Goal: Information Seeking & Learning: Learn about a topic

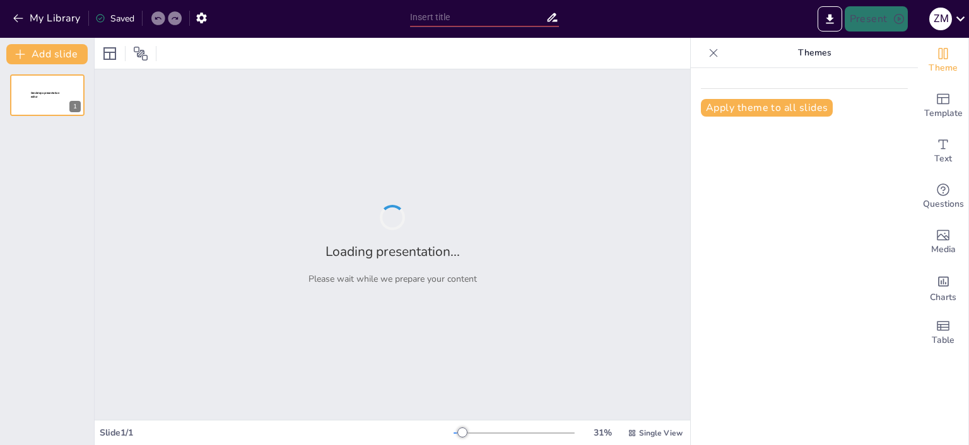
type input "Memahami Definisi dan Ciri-Ciri Karya Ilmiah"
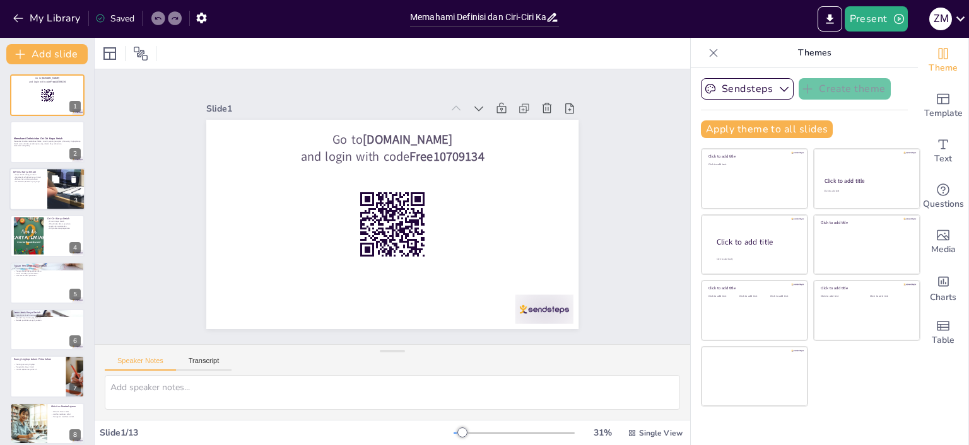
checkbox input "true"
click at [56, 187] on div at bounding box center [66, 189] width 76 height 43
type textarea "Karya ilmiah sebagai tulisan mencakup berbagai aspek penting yang harus dipaham…"
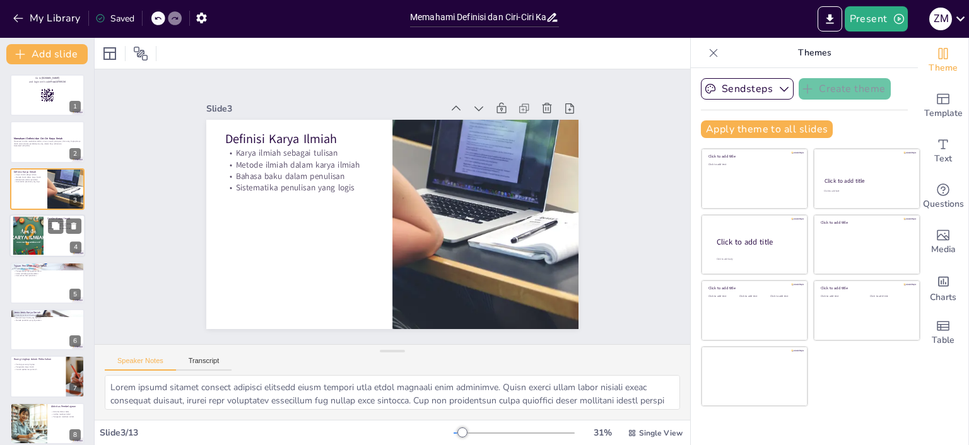
checkbox input "true"
click at [45, 233] on div at bounding box center [47, 235] width 76 height 43
type textarea "Memahami ciri-ciri karya ilmiah sangat penting bagi mahasiswa. Dengan mengetahu…"
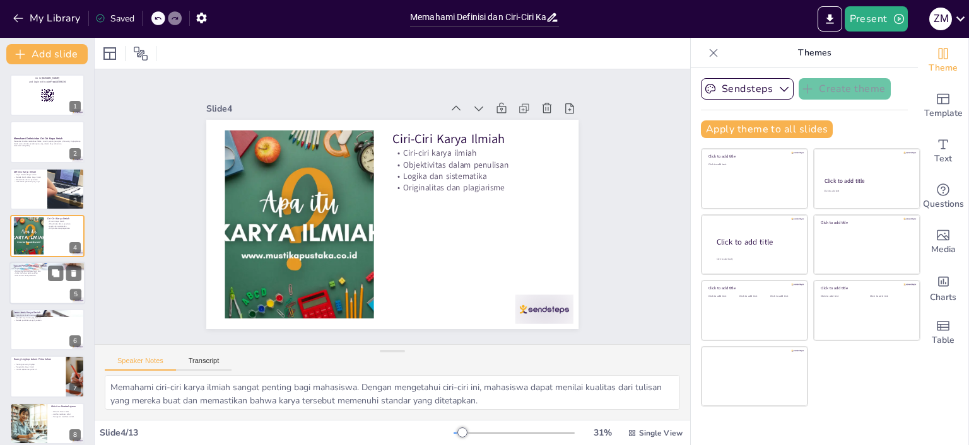
checkbox input "true"
click at [57, 287] on div at bounding box center [47, 283] width 76 height 43
type textarea "Tujuan akademis dari penulisan karya ilmiah adalah salah satu alasan utama meng…"
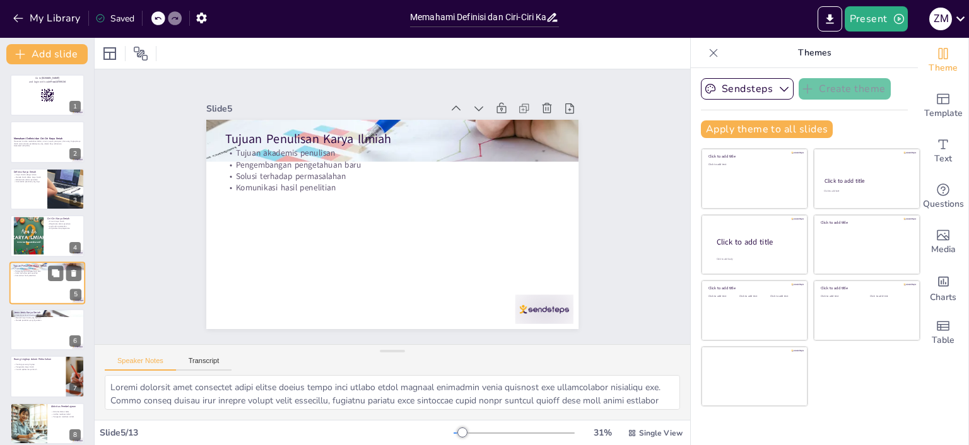
scroll to position [28, 0]
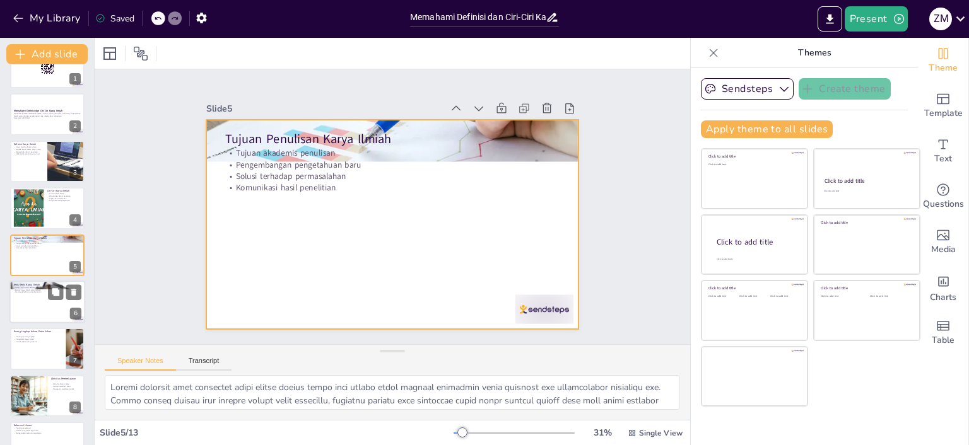
checkbox input "true"
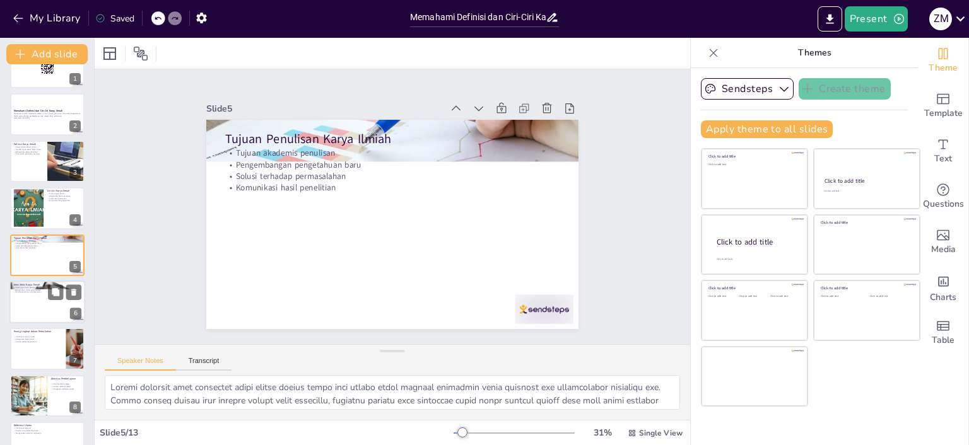
click at [33, 308] on div at bounding box center [47, 302] width 76 height 43
type textarea "Memahami jenis karya ilmiah berdasarkan tujuan penulisan sangat penting bagi ma…"
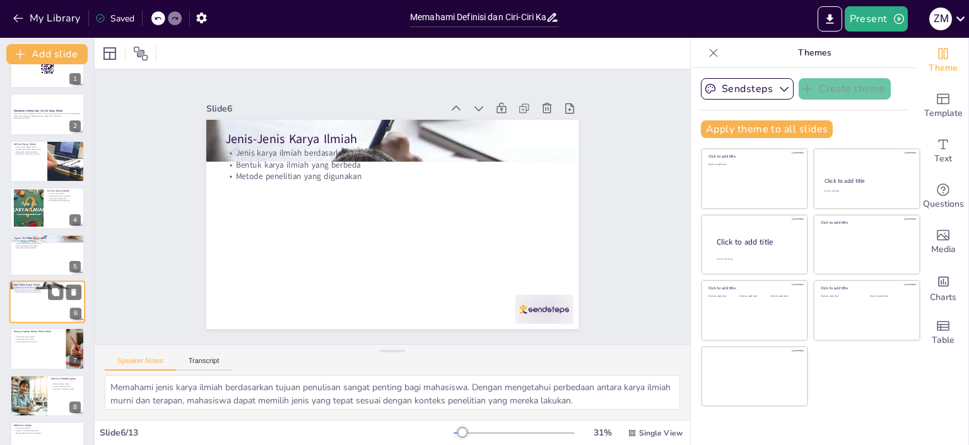
scroll to position [75, 0]
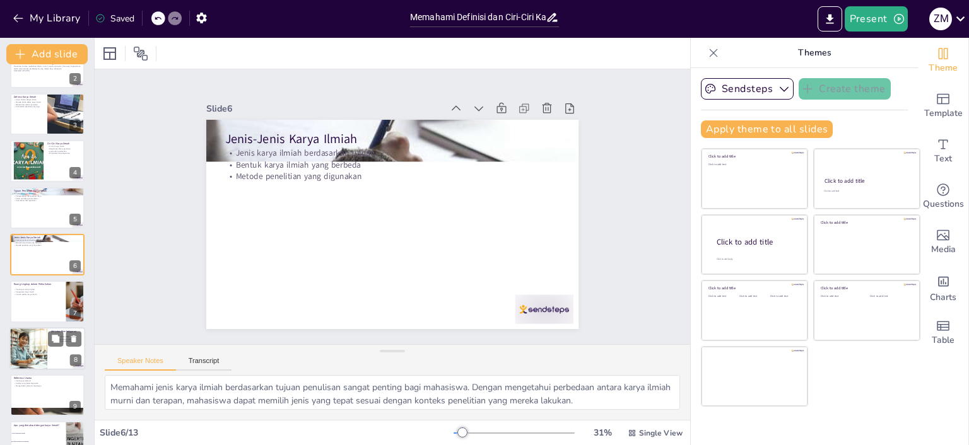
checkbox input "true"
click at [33, 351] on div at bounding box center [29, 348] width 76 height 43
type textarea "Aktivitas diskusi kelas sangat penting untuk meningkatkan pemahaman mahasiswa. …"
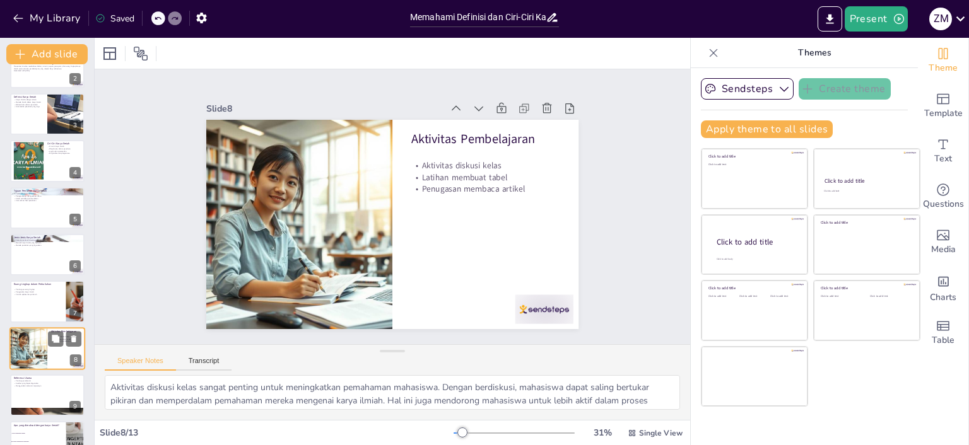
scroll to position [169, 0]
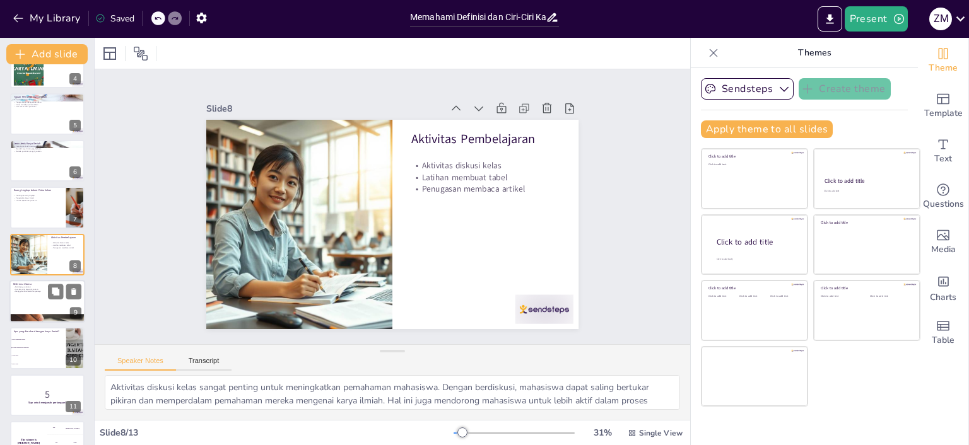
checkbox input "true"
click at [45, 300] on div at bounding box center [47, 301] width 76 height 43
type textarea "Pentingnya referensi dalam penulisan karya ilmiah tidak bisa diabaikan. Referen…"
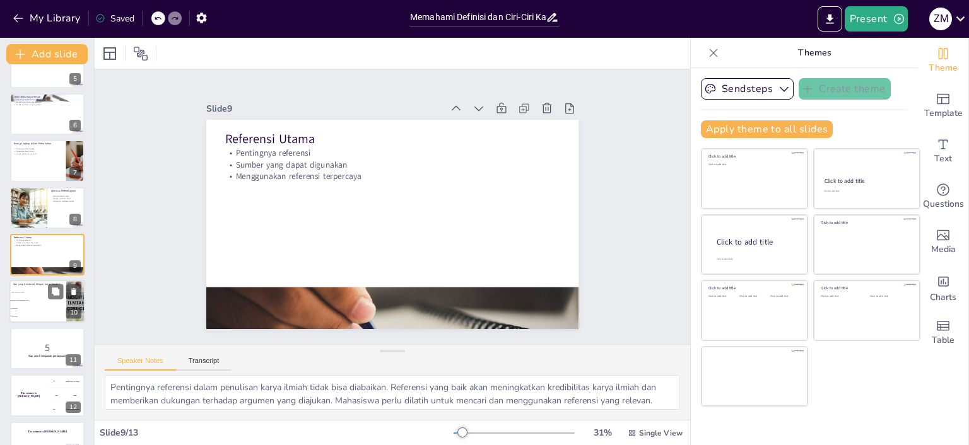
checkbox input "true"
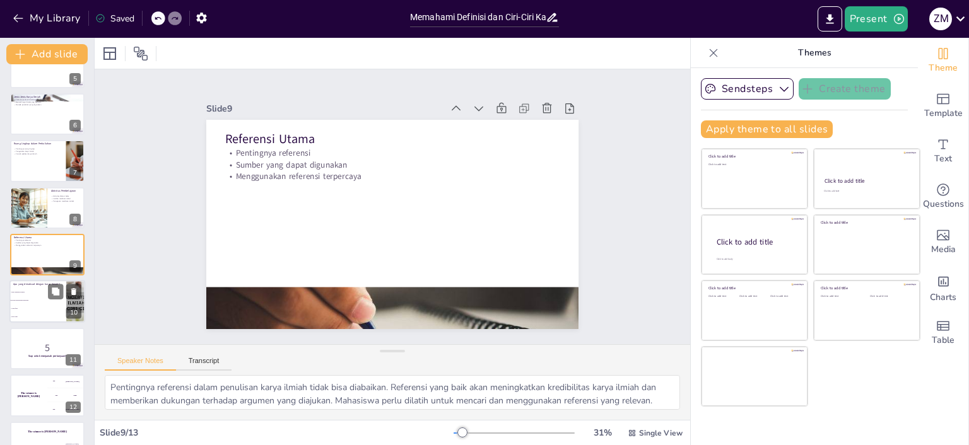
checkbox input "true"
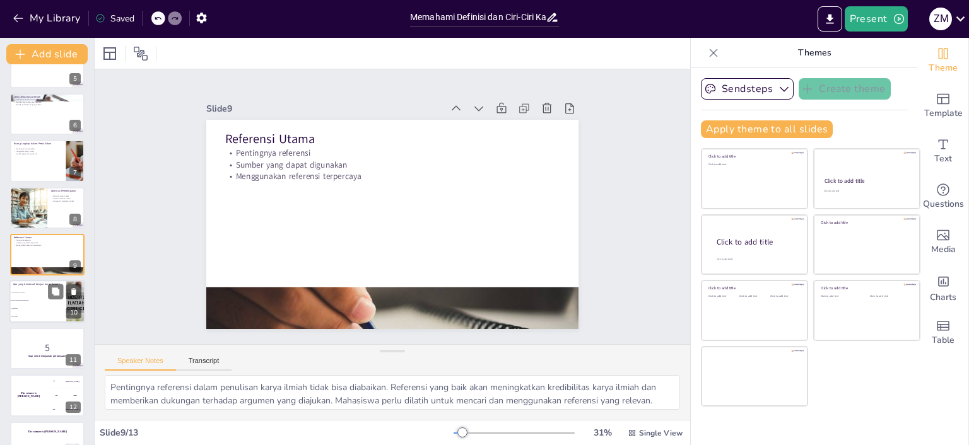
checkbox input "true"
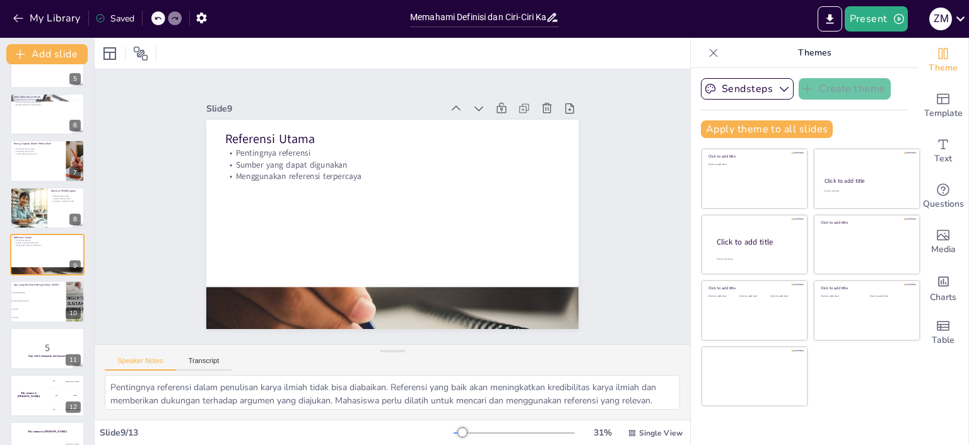
checkbox input "true"
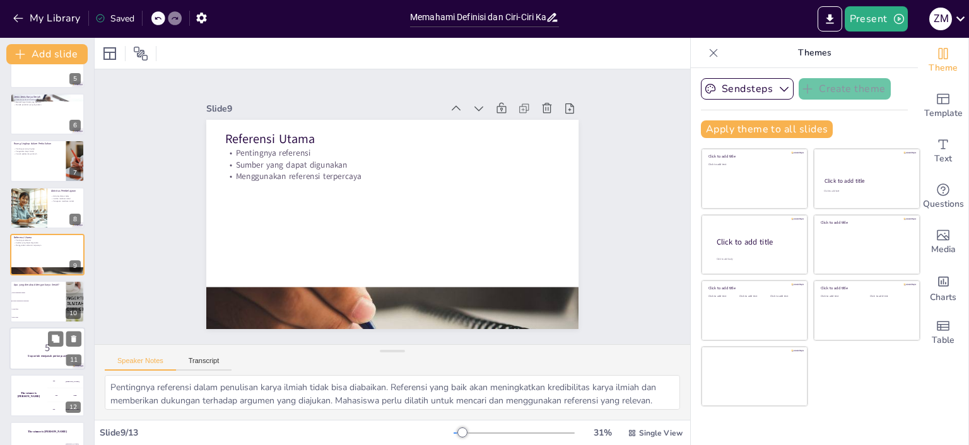
checkbox input "true"
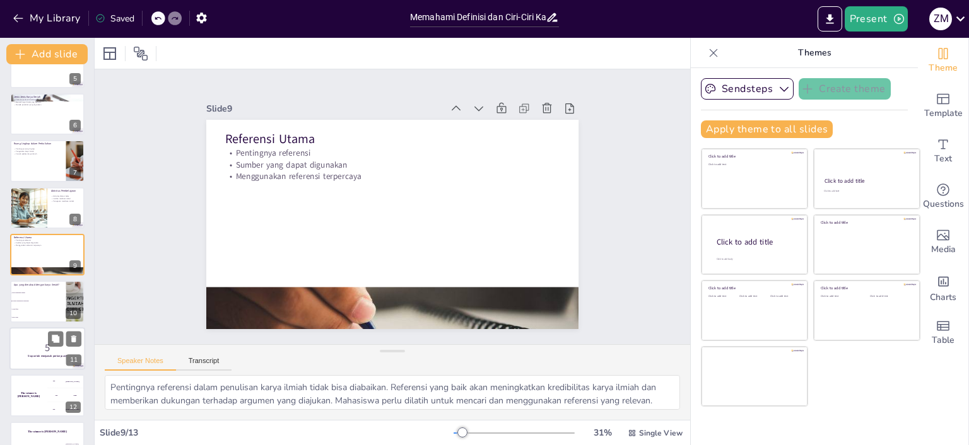
checkbox input "true"
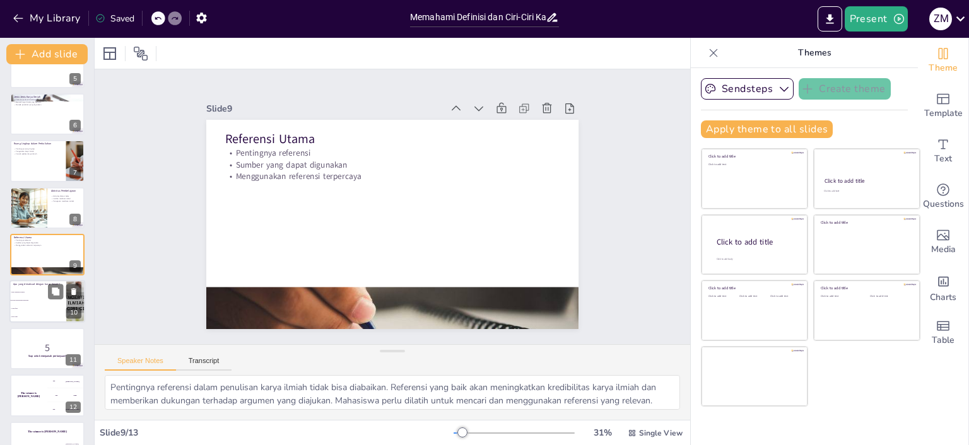
checkbox input "true"
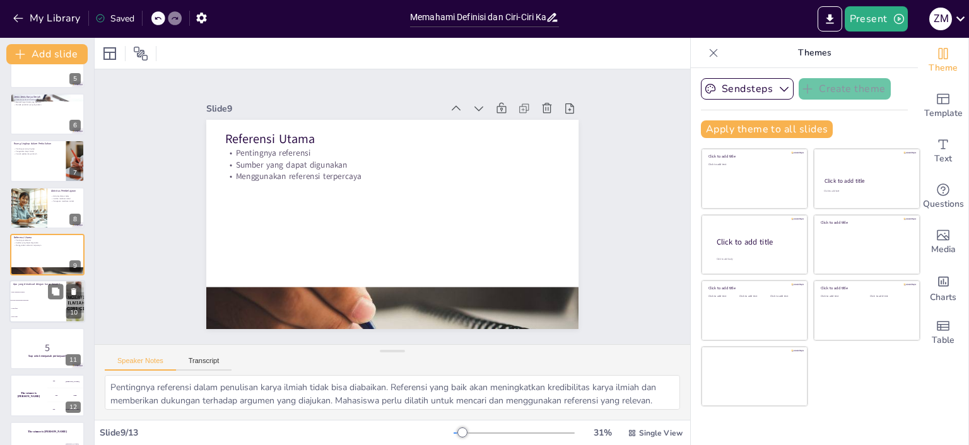
checkbox input "true"
click at [32, 310] on li "Cerita fiksi" at bounding box center [37, 309] width 57 height 8
type textarea "Jawaban yang benar adalah "Tulisan berdasarkan penelitian". Karya ilmiah adalah…"
checkbox input "true"
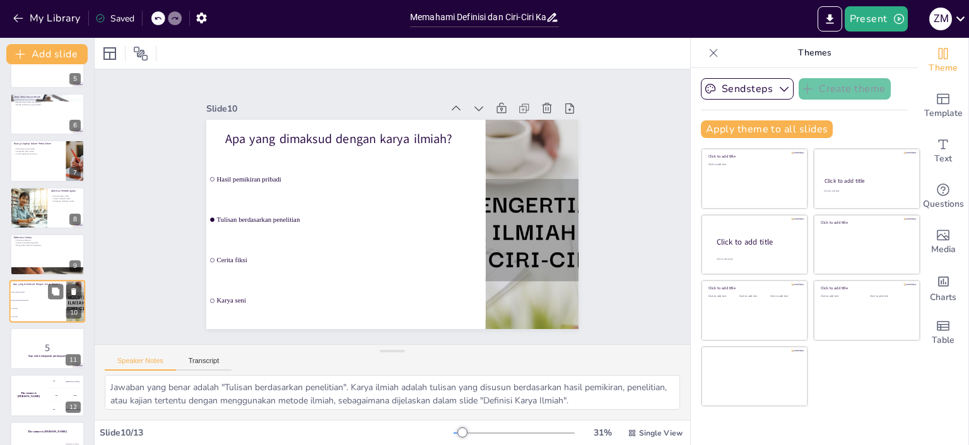
scroll to position [244, 0]
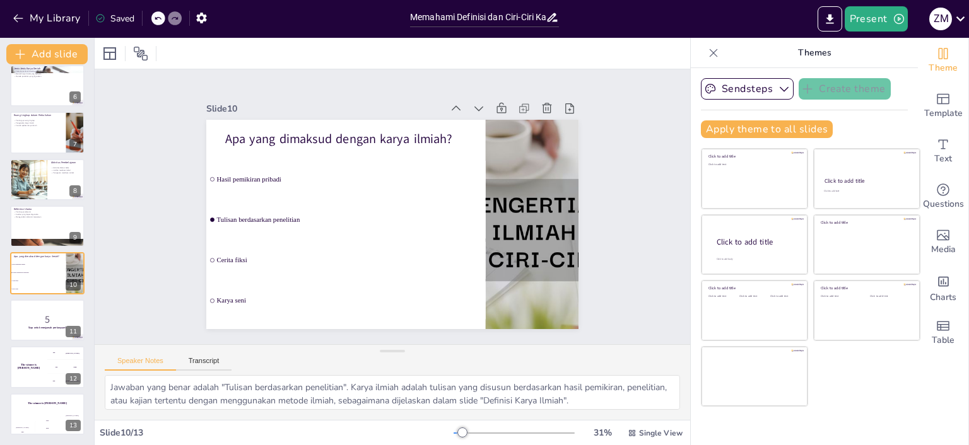
checkbox input "true"
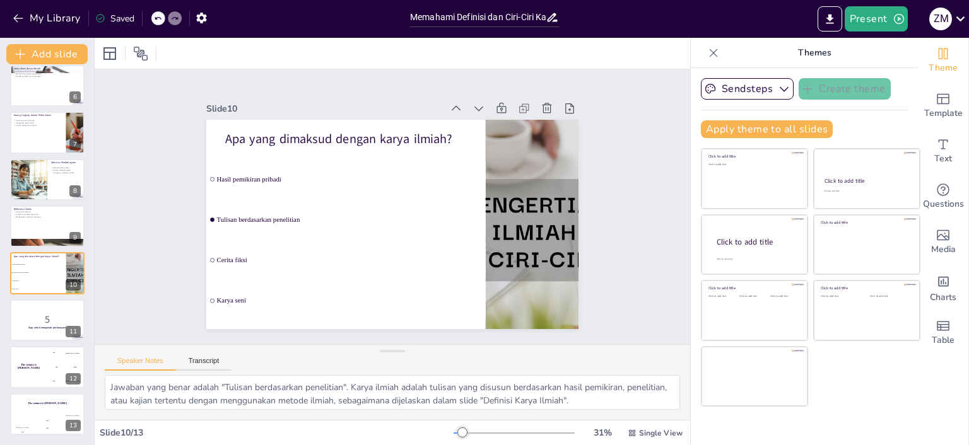
checkbox input "true"
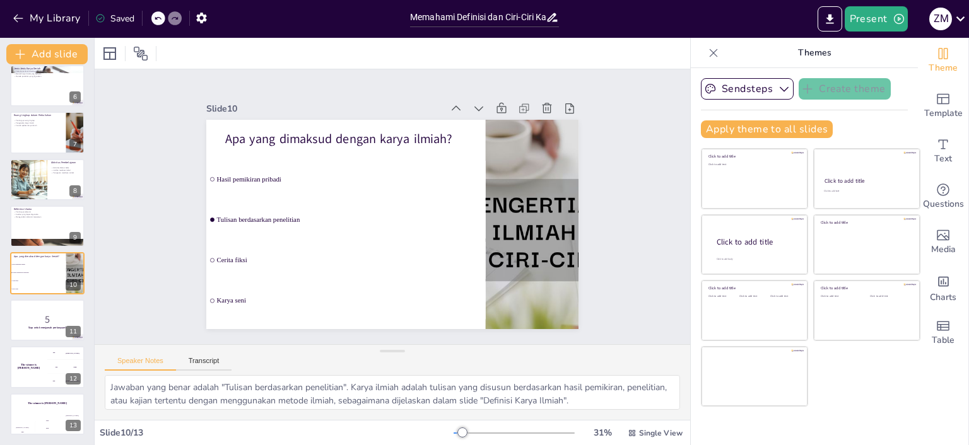
checkbox input "true"
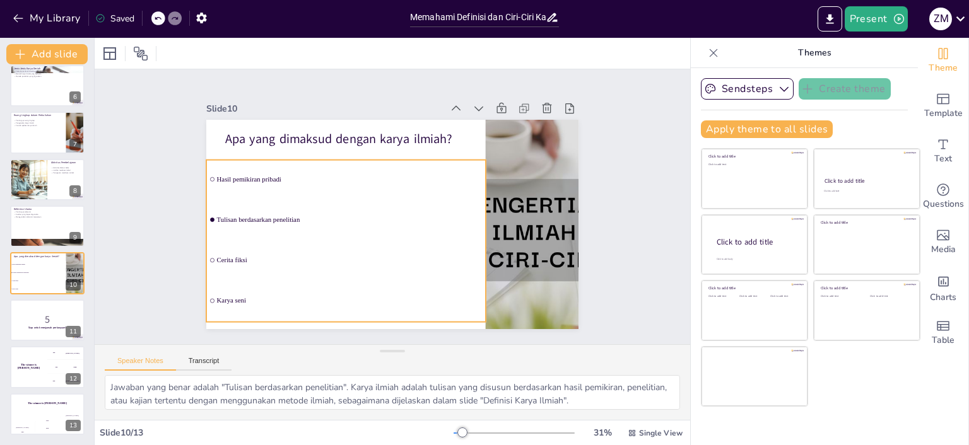
checkbox input "true"
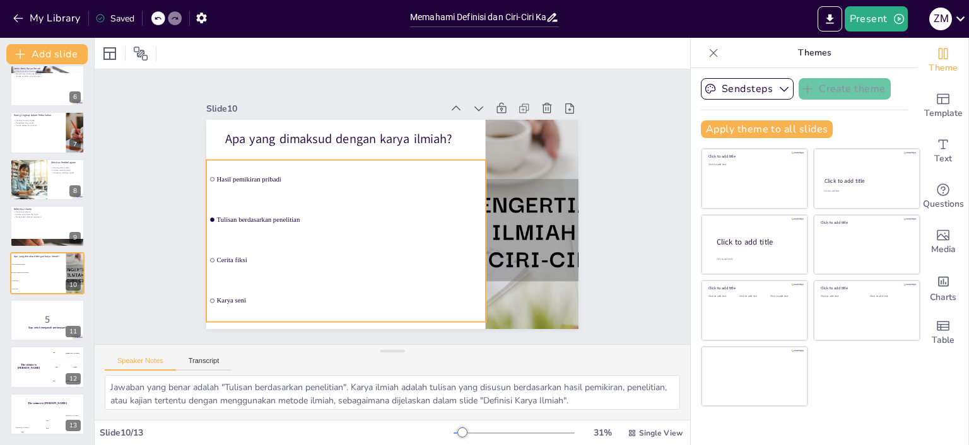
checkbox input "true"
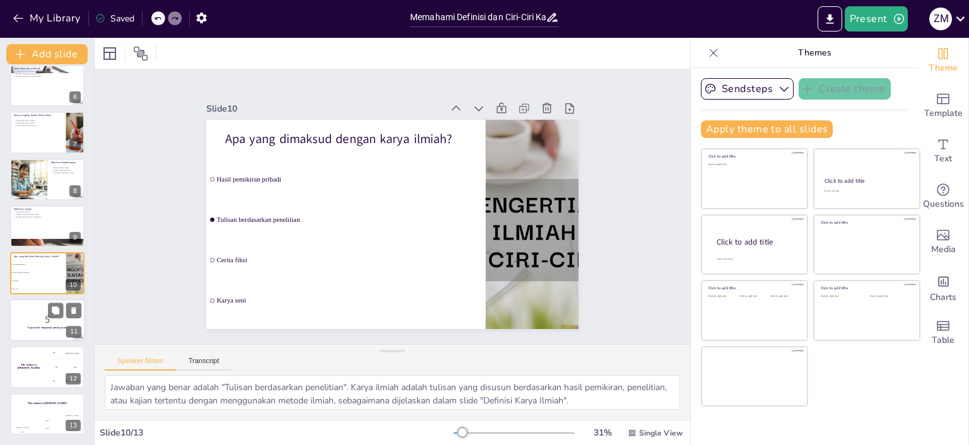
checkbox input "true"
click at [32, 325] on p "5" at bounding box center [47, 320] width 68 height 14
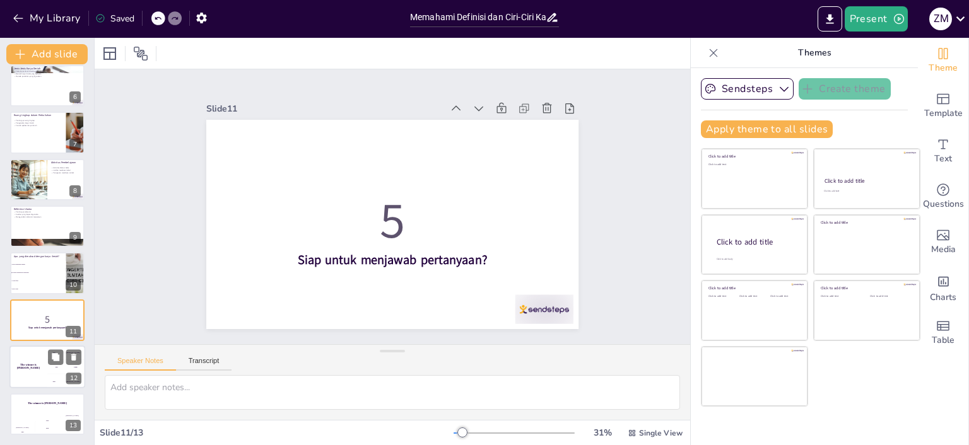
click at [35, 361] on div "The winner is [PERSON_NAME]" at bounding box center [28, 367] width 38 height 43
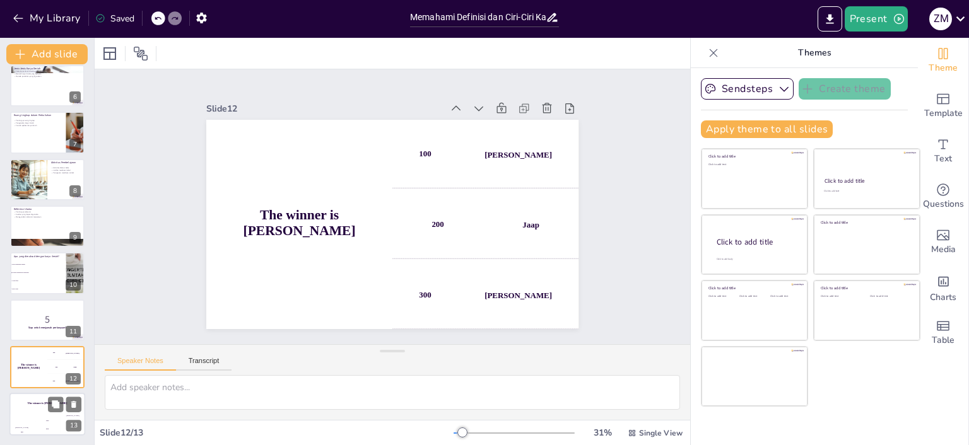
click at [42, 403] on h4 "The winner is [PERSON_NAME]" at bounding box center [47, 403] width 76 height 3
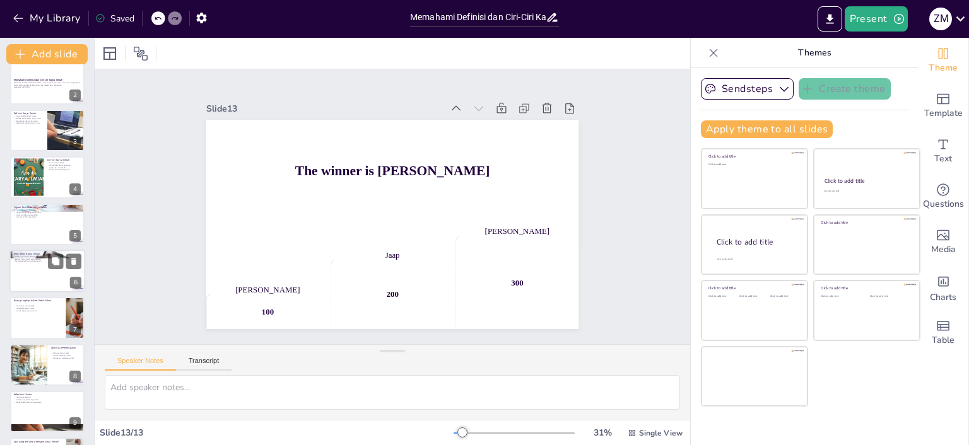
scroll to position [0, 0]
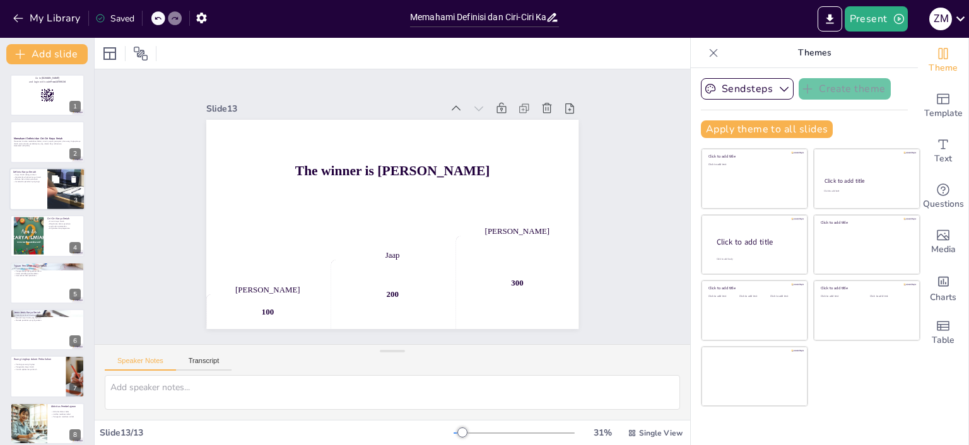
checkbox input "true"
click at [32, 194] on div at bounding box center [47, 189] width 76 height 43
type textarea "Karya ilmiah sebagai tulisan mencakup berbagai aspek penting yang harus dipaham…"
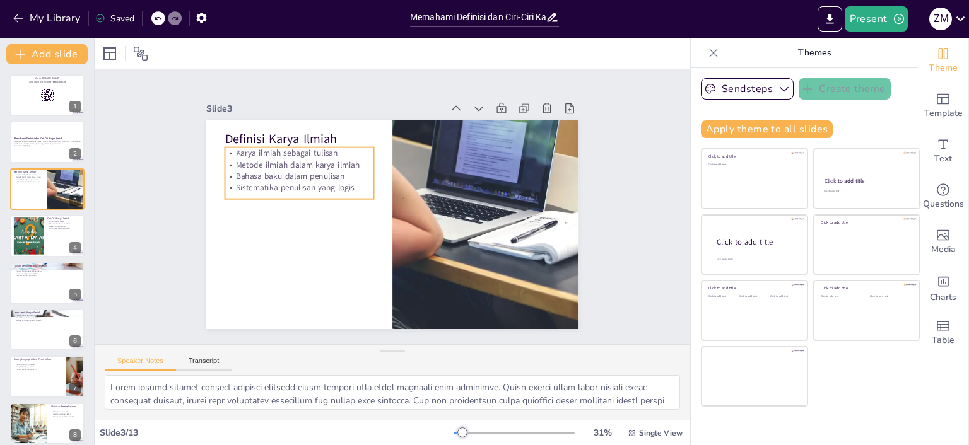
checkbox input "true"
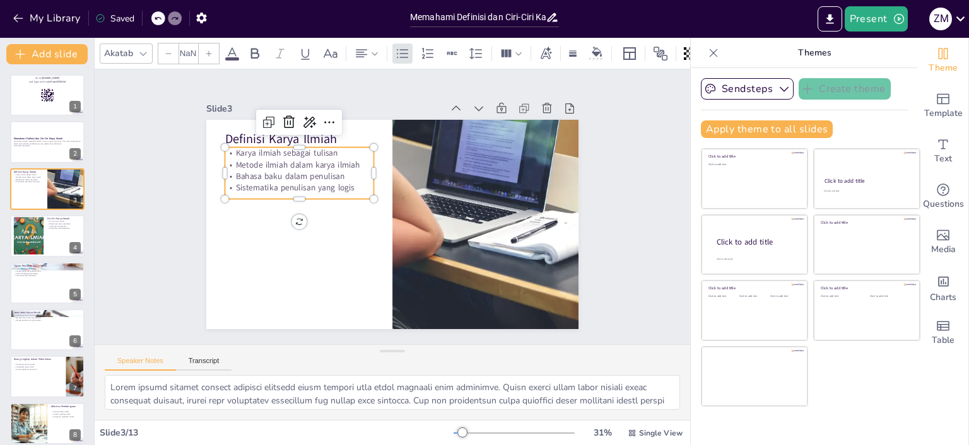
type input "32"
click at [364, 170] on p "Bahasa baku dalam penulisan" at bounding box center [392, 109] width 57 height 145
click at [225, 212] on div "Slide 1 Go to [DOMAIN_NAME] and login with code Free10709134 Slide 2 Memahami D…" at bounding box center [393, 207] width 336 height 621
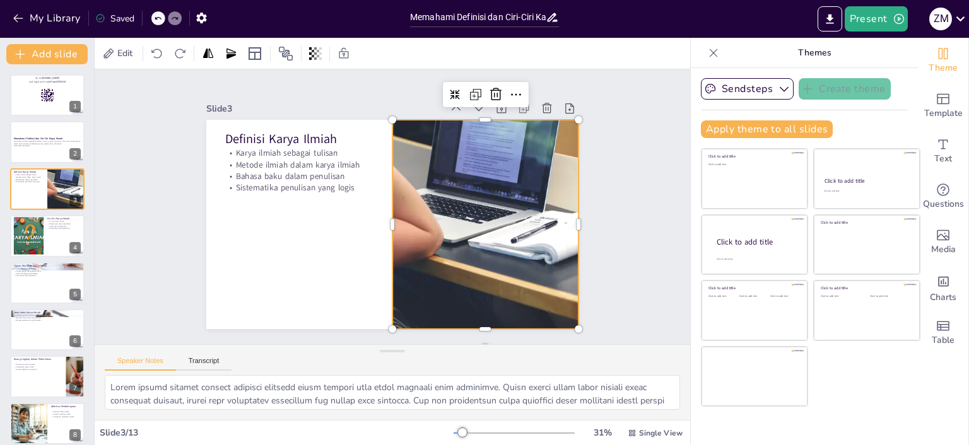
click at [428, 223] on div at bounding box center [414, 298] width 343 height 425
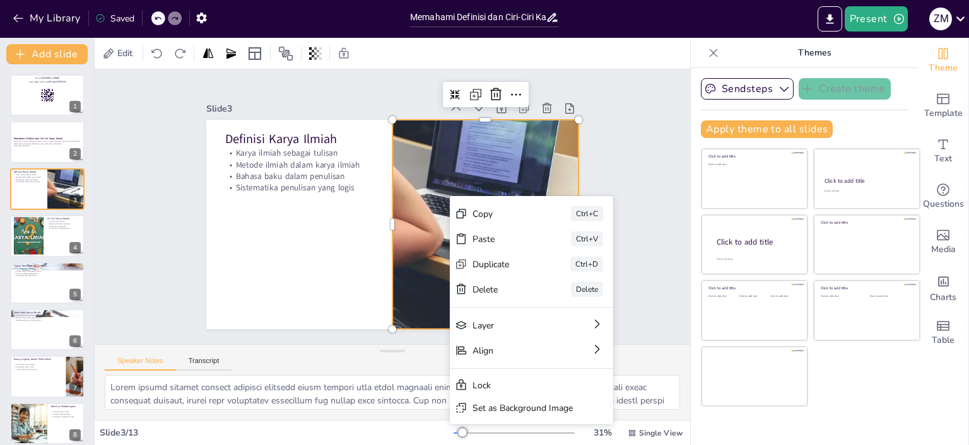
click at [606, 90] on div "Slide 1 Go to [DOMAIN_NAME] and login with code Free10709134 Slide 2 Memahami D…" at bounding box center [393, 207] width 640 height 392
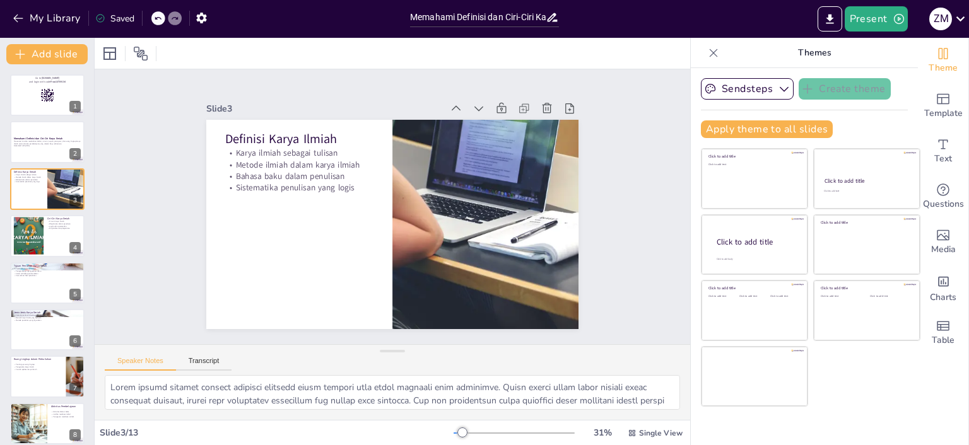
checkbox input "true"
